Goal: Answer question/provide support

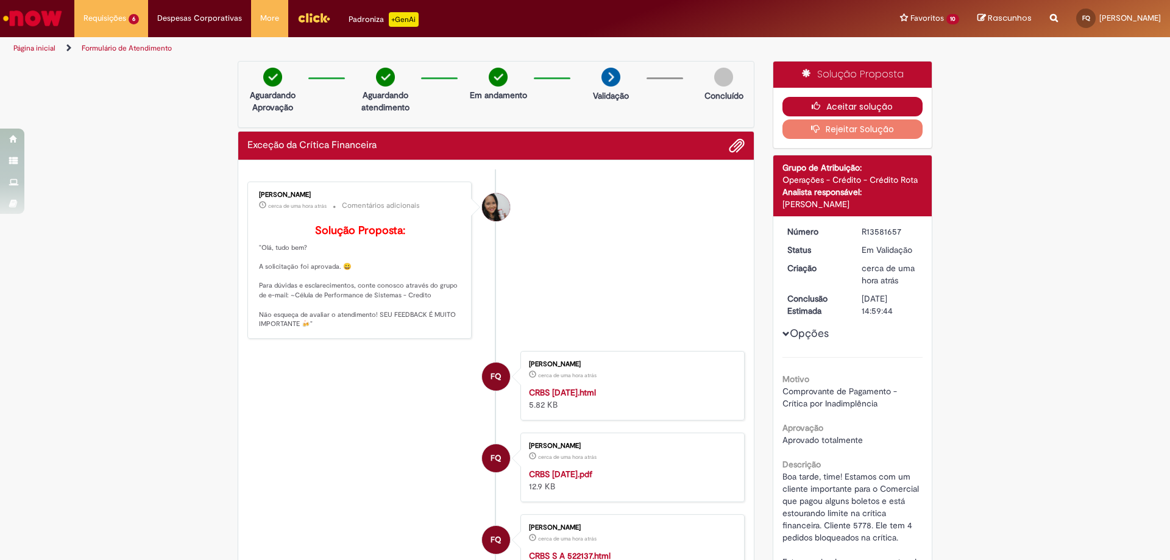
click at [819, 110] on button "Aceitar solução" at bounding box center [852, 106] width 141 height 19
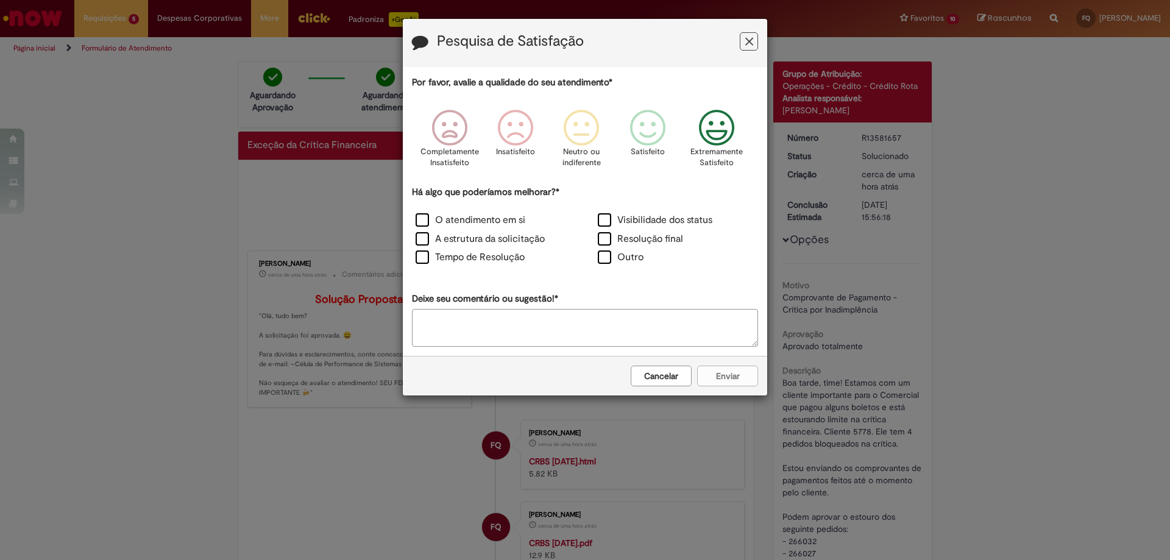
click at [737, 154] on p "Extremamente Satisfeito" at bounding box center [716, 157] width 52 height 23
click at [671, 224] on label "Visibilidade dos status" at bounding box center [655, 220] width 115 height 14
click at [670, 244] on label "Resolução final" at bounding box center [640, 239] width 85 height 14
click at [720, 380] on button "Enviar" at bounding box center [727, 376] width 61 height 21
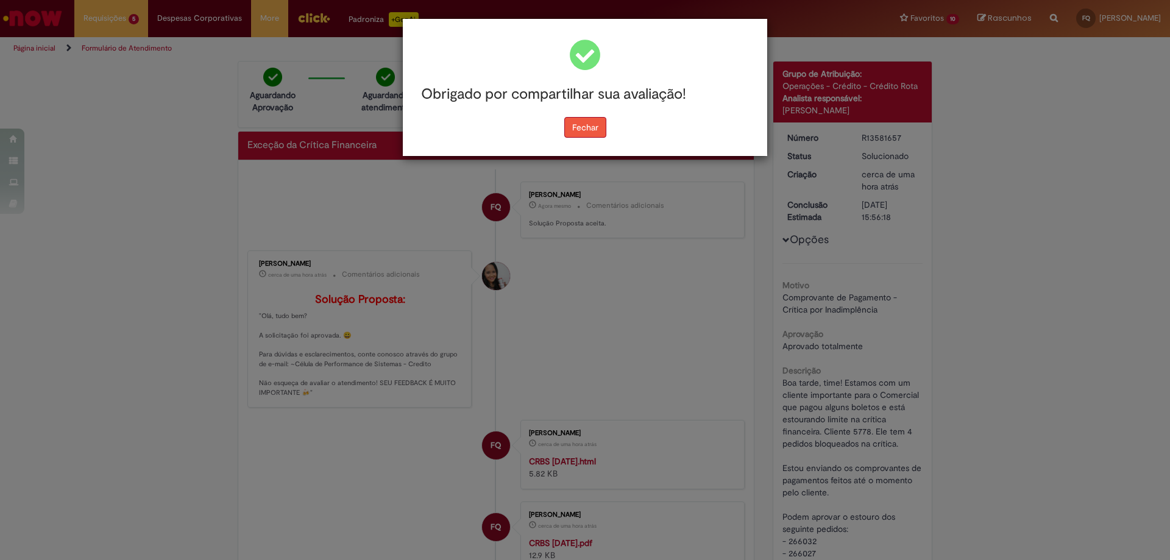
click at [585, 133] on button "Fechar" at bounding box center [585, 127] width 42 height 21
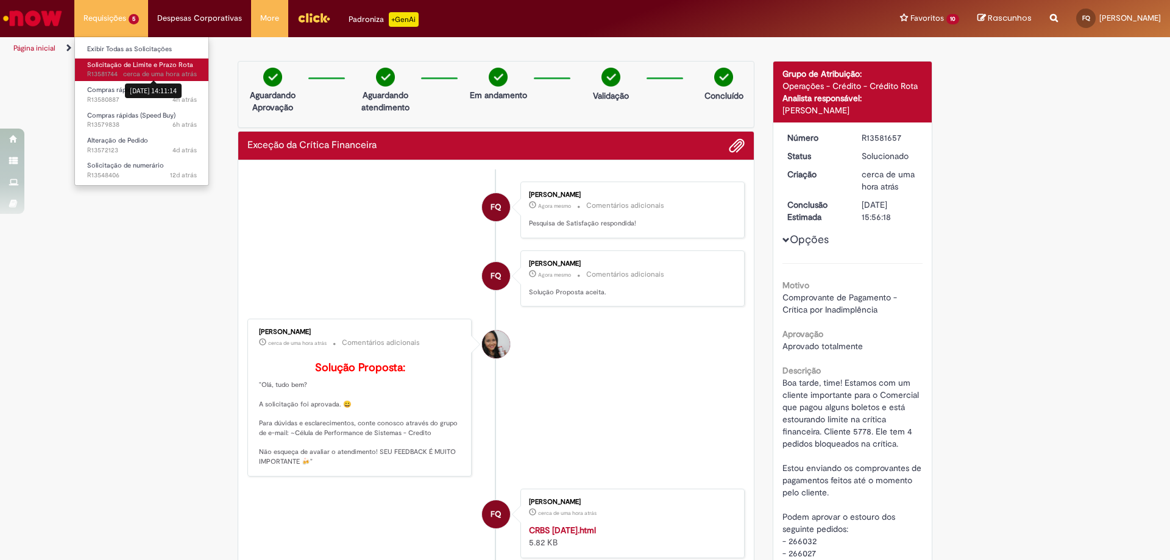
click at [144, 80] on div "[DATE] 14:11:14" at bounding box center [153, 90] width 57 height 20
click at [117, 13] on li "Requisições 5 Exibir Todas as Solicitações Solicitação de Limite e Prazo Rota c…" at bounding box center [111, 18] width 74 height 37
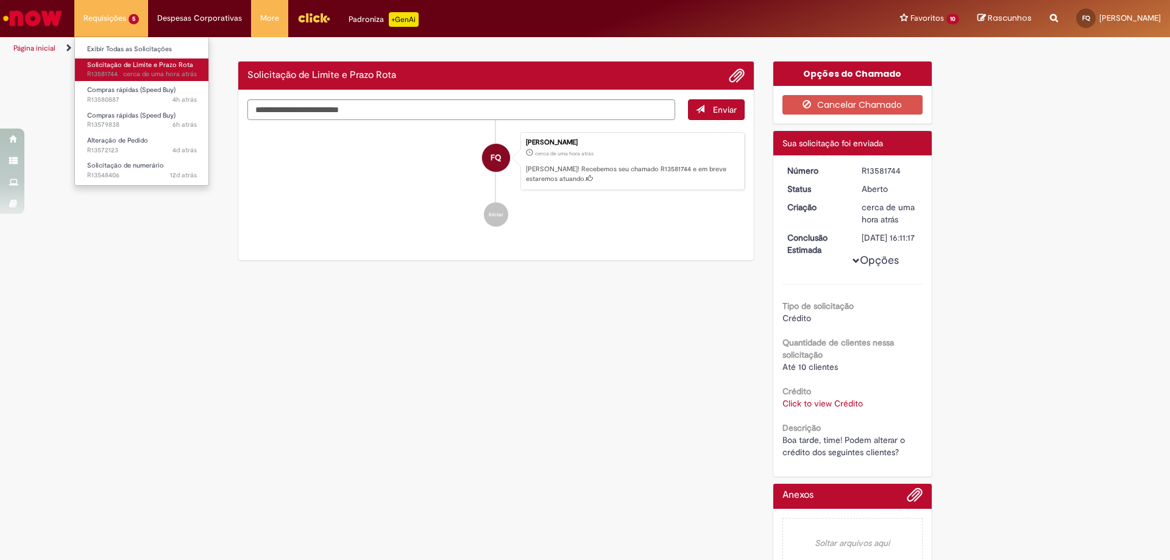
click at [112, 72] on span "cerca de uma hora atrás cerca de uma hora atrás R13581744" at bounding box center [142, 74] width 110 height 10
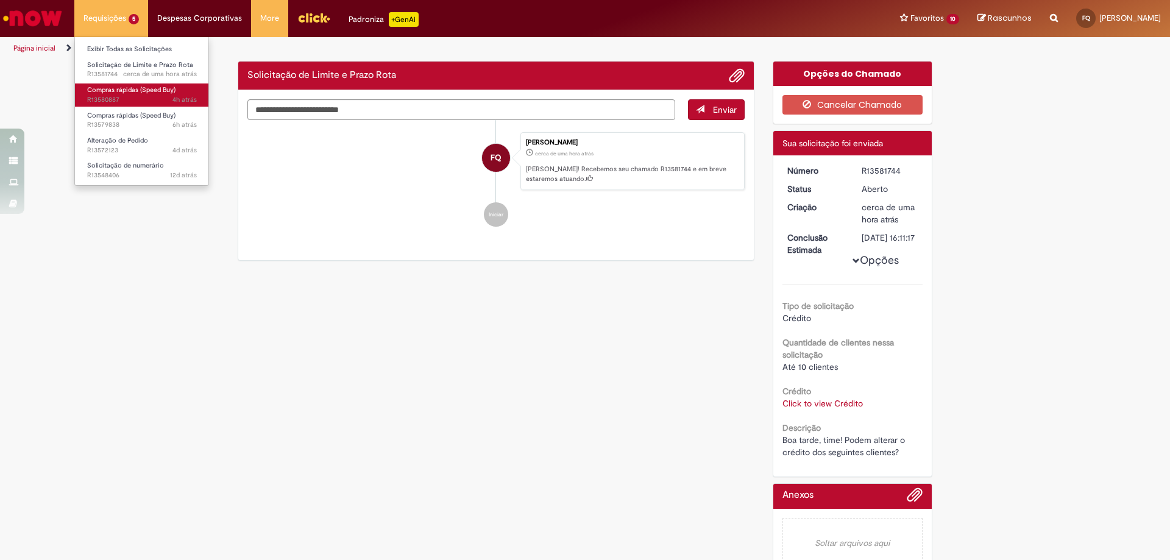
click at [138, 97] on span "4h atrás 4 horas atrás R13580887" at bounding box center [142, 100] width 110 height 10
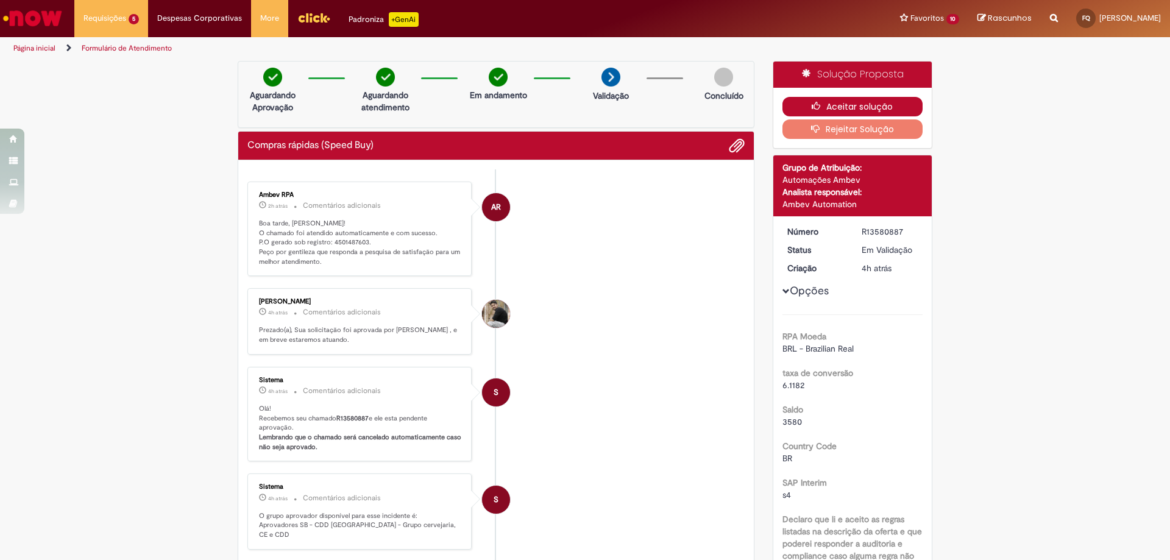
click at [833, 104] on button "Aceitar solução" at bounding box center [852, 106] width 141 height 19
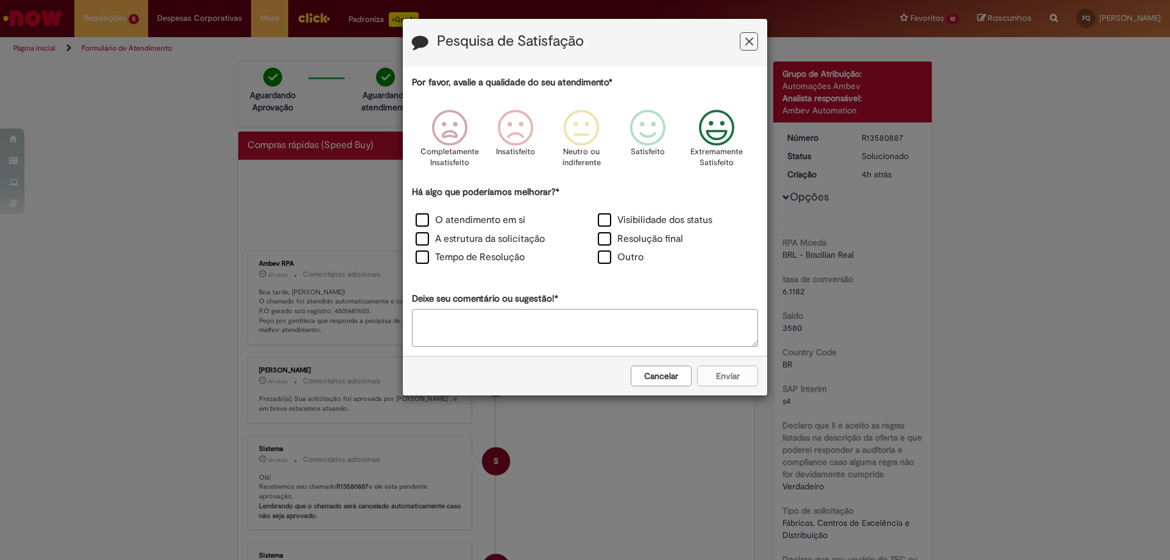
click at [732, 133] on icon "Feedback" at bounding box center [717, 128] width 46 height 37
click at [655, 242] on label "Resolução final" at bounding box center [640, 239] width 85 height 14
click at [736, 377] on button "Enviar" at bounding box center [727, 376] width 61 height 21
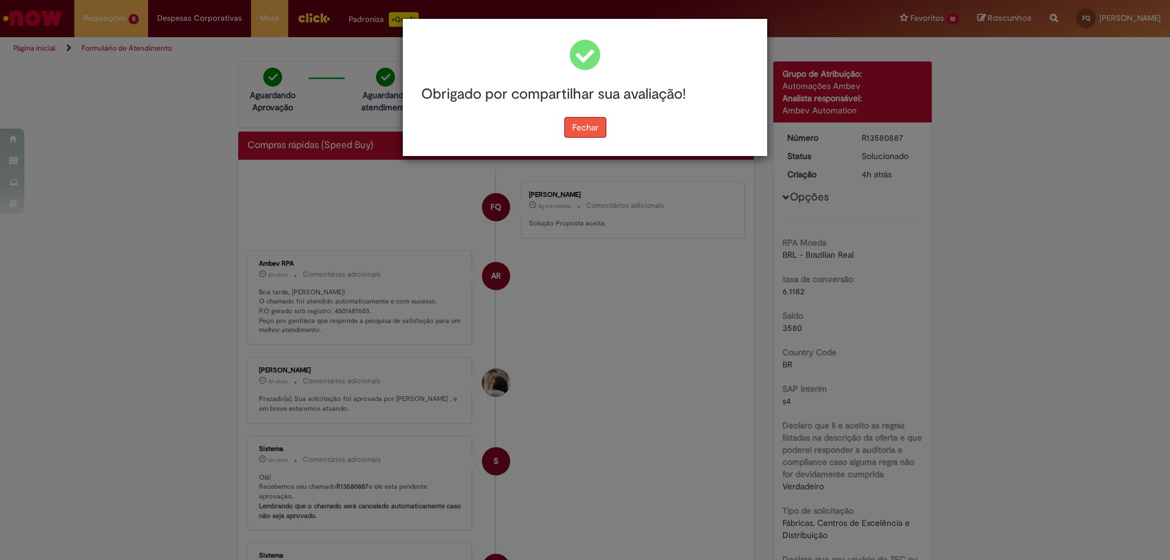
click at [570, 133] on button "Fechar" at bounding box center [585, 127] width 42 height 21
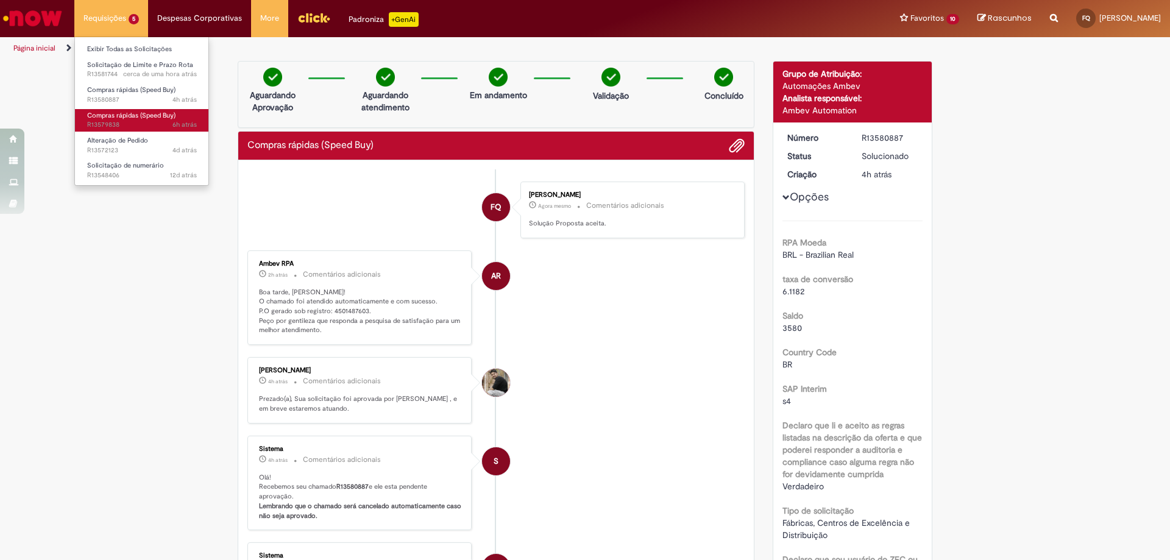
click at [158, 127] on span "6h atrás 6 horas atrás R13579838" at bounding box center [142, 125] width 110 height 10
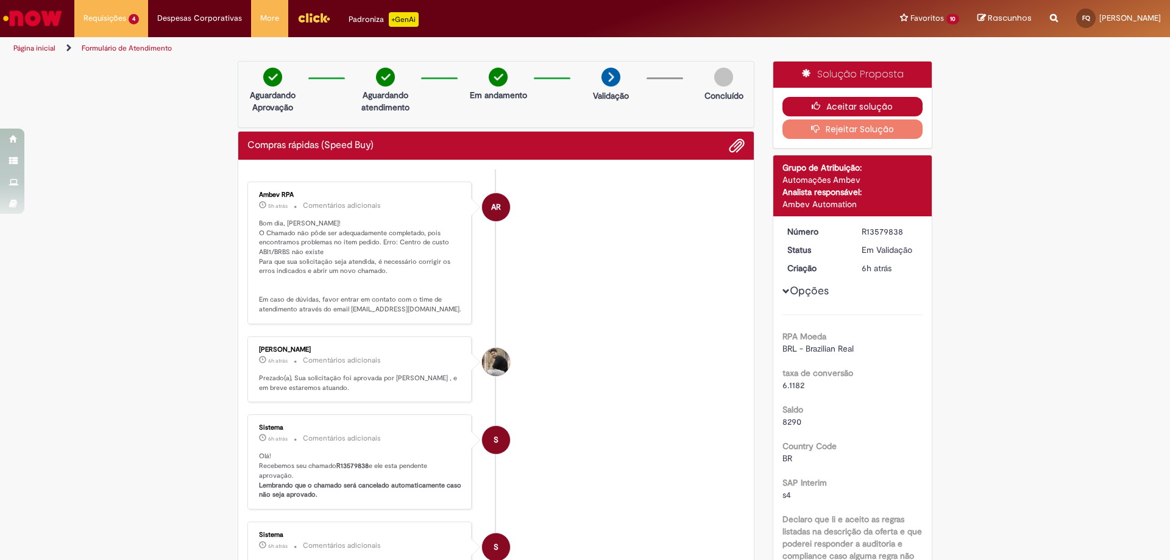
click at [839, 110] on button "Aceitar solução" at bounding box center [852, 106] width 141 height 19
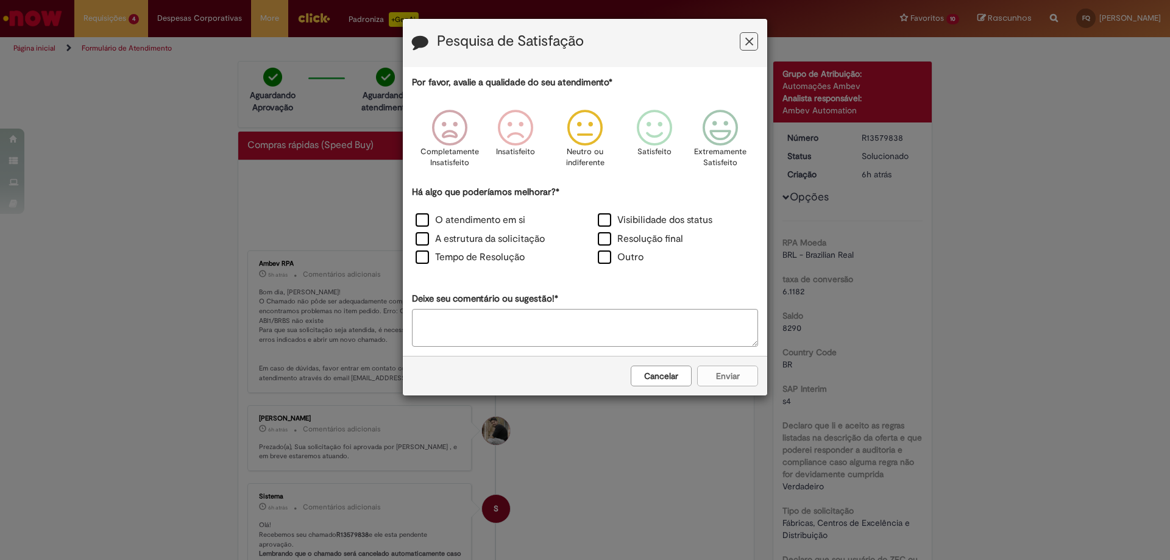
click at [581, 134] on icon "Feedback" at bounding box center [585, 128] width 46 height 37
click at [622, 238] on label "Resolução final" at bounding box center [640, 239] width 85 height 14
click at [740, 373] on button "Enviar" at bounding box center [727, 376] width 61 height 21
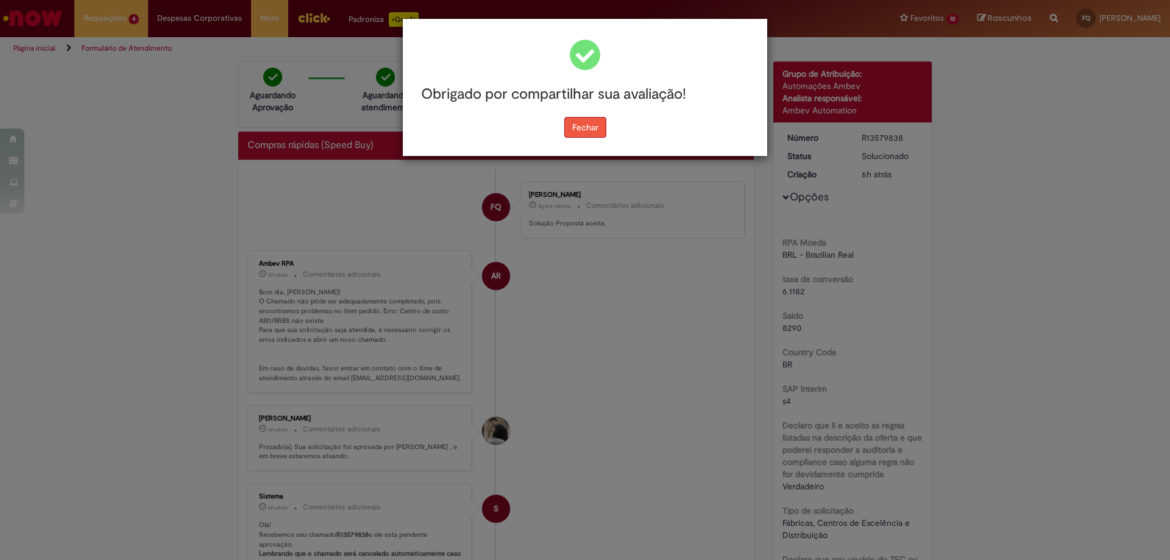
click at [570, 133] on button "Fechar" at bounding box center [585, 127] width 42 height 21
